Goal: Obtain resource: Download file/media

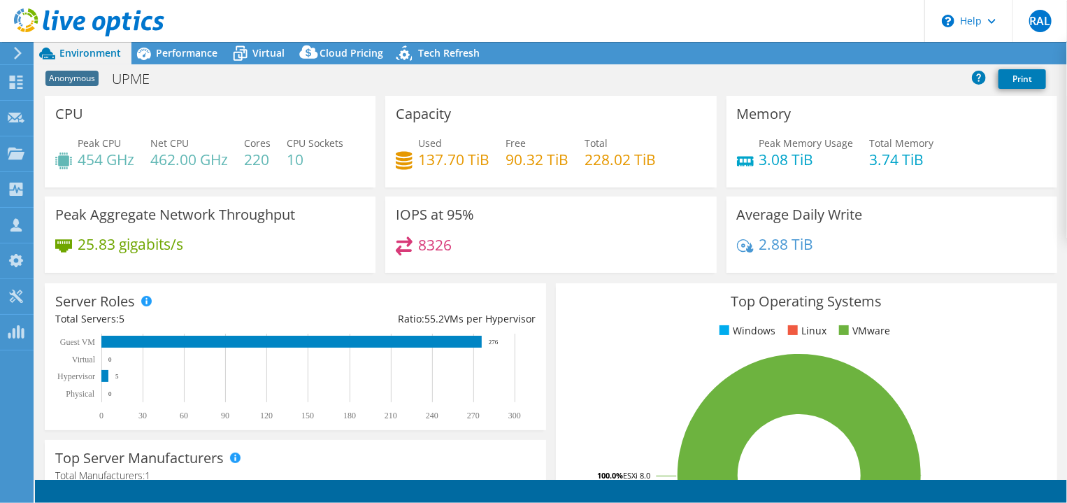
select select "USD"
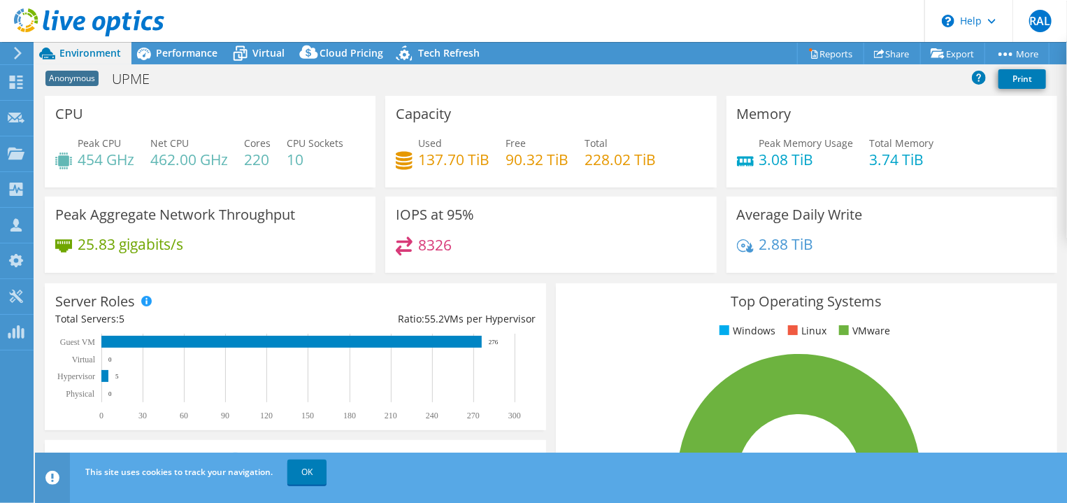
click at [322, 355] on rect at bounding box center [288, 377] width 466 height 87
click at [301, 465] on link "OK" at bounding box center [306, 471] width 39 height 25
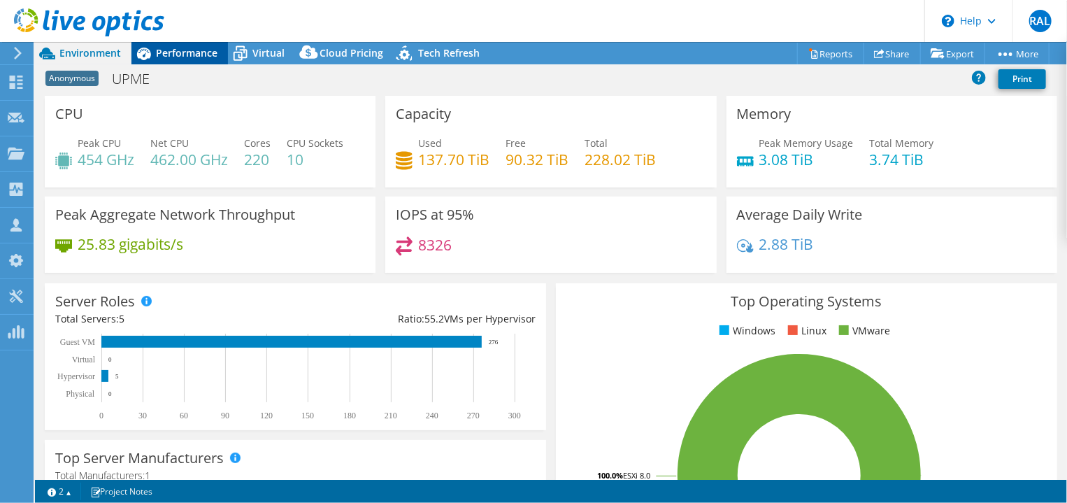
click at [185, 52] on span "Performance" at bounding box center [187, 52] width 62 height 13
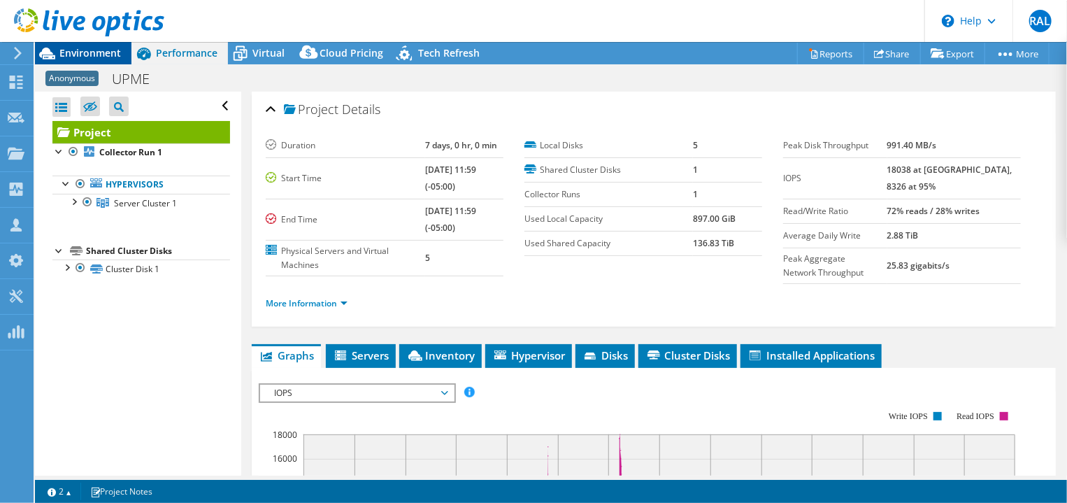
click at [88, 50] on span "Environment" at bounding box center [90, 52] width 62 height 13
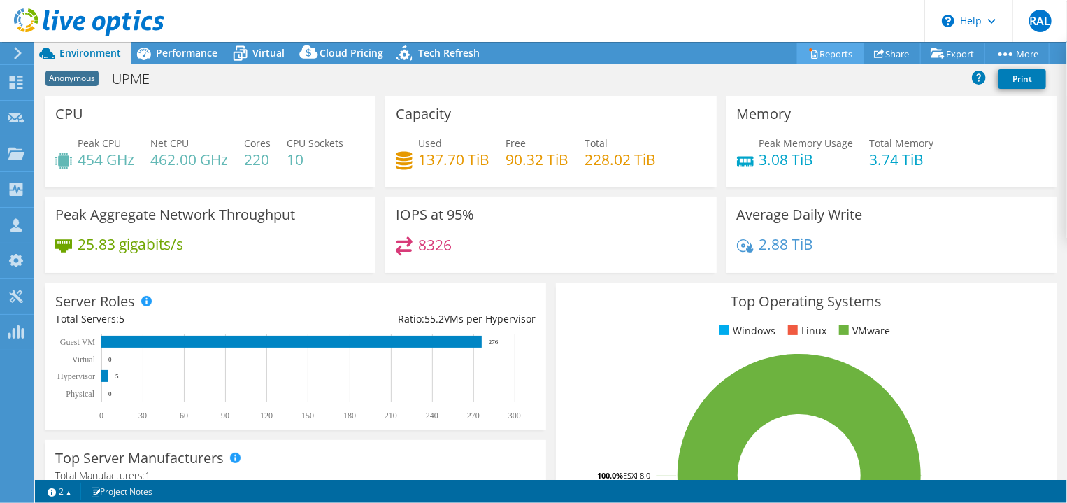
click at [828, 52] on link "Reports" at bounding box center [830, 54] width 67 height 22
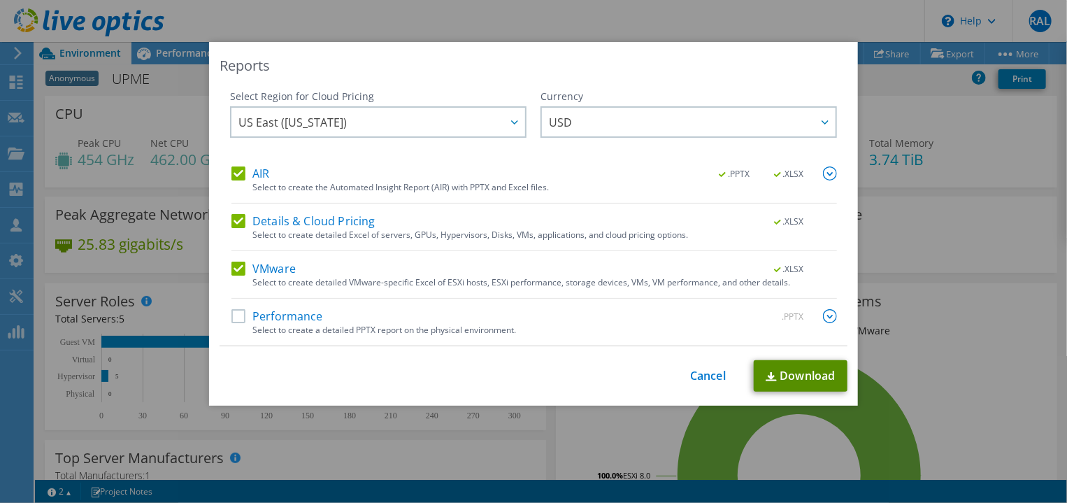
click at [801, 375] on link "Download" at bounding box center [801, 375] width 94 height 31
click at [701, 373] on link "Cancel" at bounding box center [708, 375] width 36 height 13
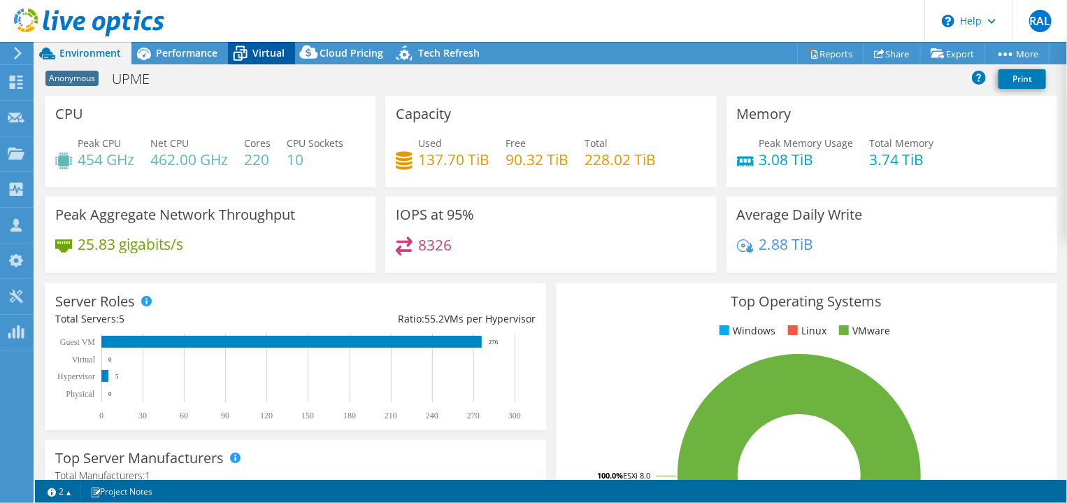
click at [266, 52] on span "Virtual" at bounding box center [268, 52] width 32 height 13
